Goal: Information Seeking & Learning: Learn about a topic

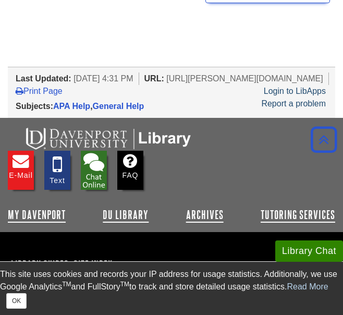
scroll to position [1172, 0]
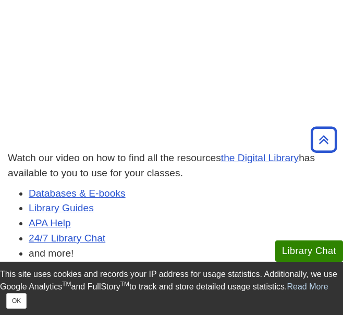
scroll to position [307, 0]
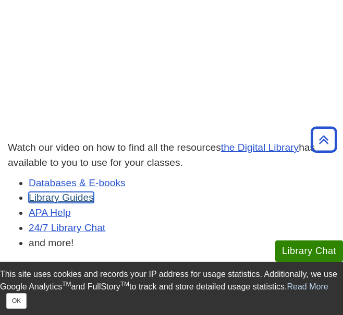
click at [36, 200] on link "Library Guides" at bounding box center [61, 197] width 65 height 11
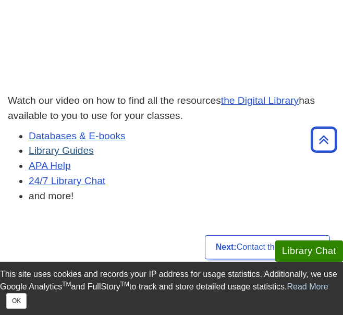
scroll to position [579, 0]
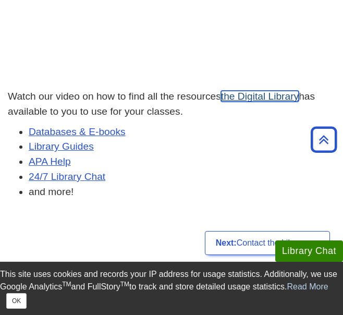
click at [240, 101] on link "the Digital Library" at bounding box center [260, 96] width 78 height 11
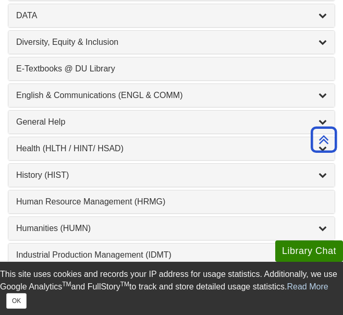
scroll to position [654, 0]
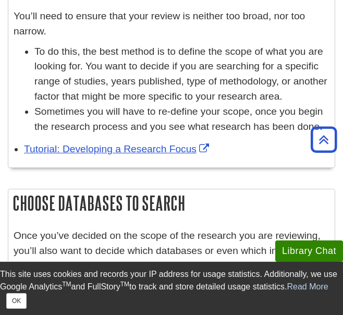
scroll to position [516, 0]
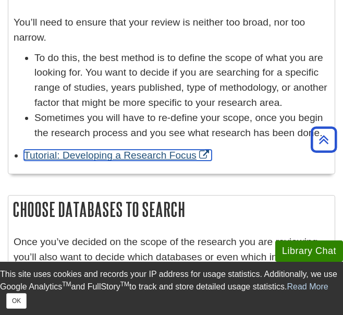
click at [193, 150] on link "Tutorial: Developing a Research Focus" at bounding box center [118, 155] width 188 height 11
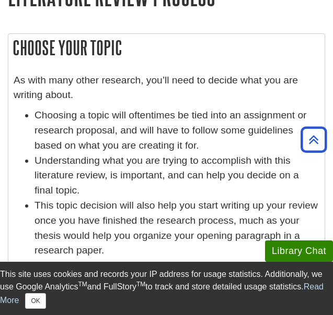
scroll to position [0, 0]
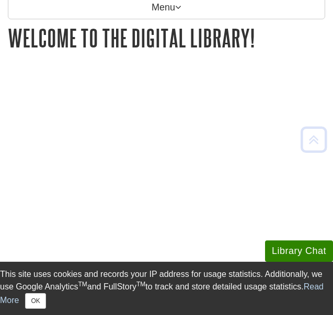
scroll to position [155, 0]
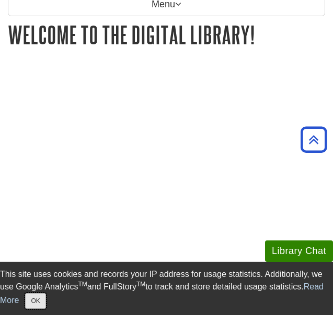
click at [39, 300] on button "OK" at bounding box center [35, 301] width 20 height 16
